Goal: Task Accomplishment & Management: Manage account settings

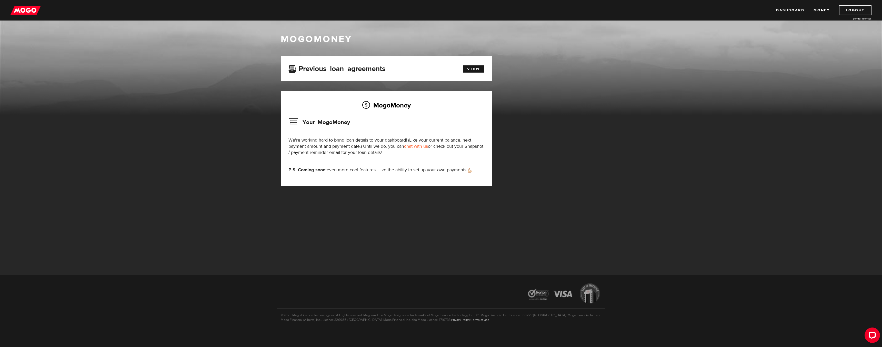
click at [334, 124] on h3 "Your MogoMoney" at bounding box center [319, 122] width 62 height 13
click at [790, 12] on link "Dashboard" at bounding box center [790, 10] width 28 height 10
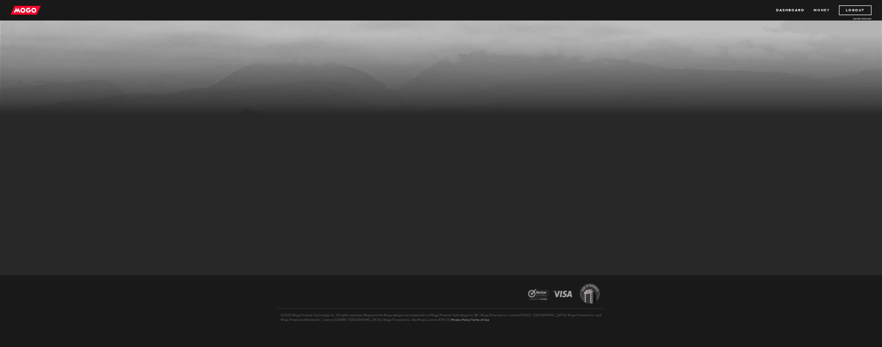
click at [814, 10] on link "Money" at bounding box center [821, 10] width 16 height 10
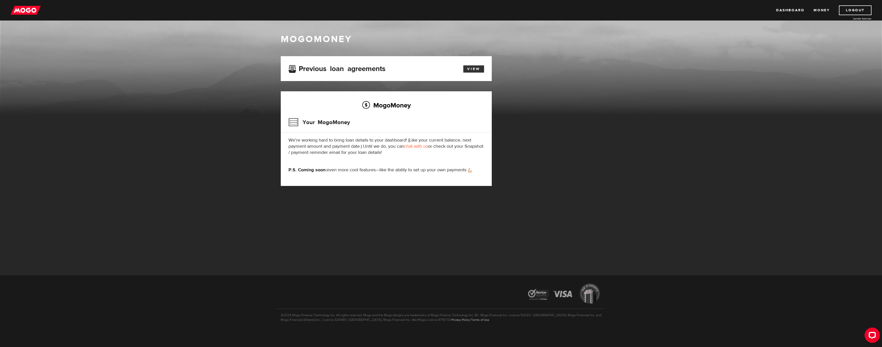
click at [469, 70] on link "View" at bounding box center [473, 68] width 21 height 7
